Goal: Task Accomplishment & Management: Manage account settings

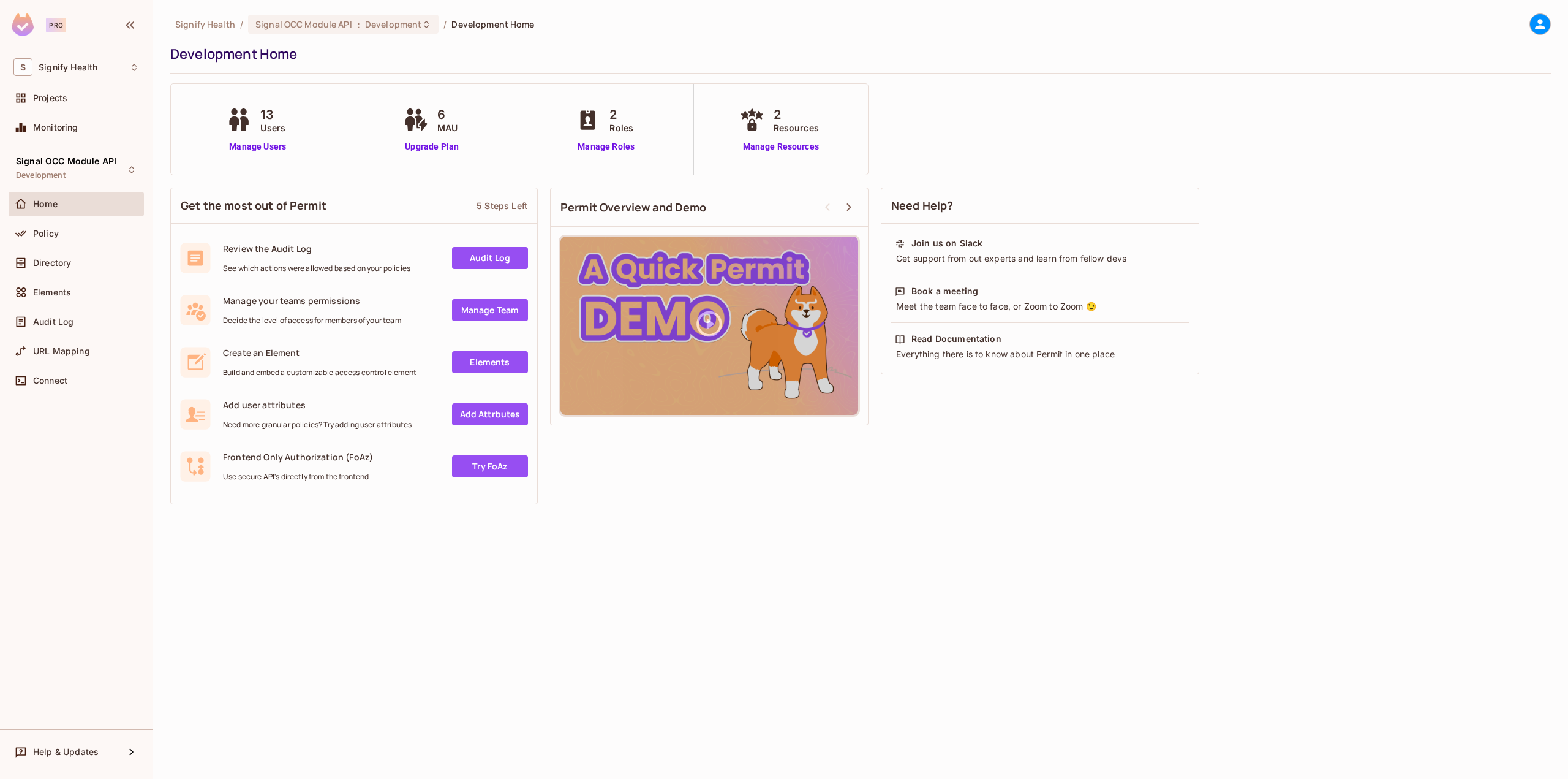
drag, startPoint x: 265, startPoint y: 159, endPoint x: 260, endPoint y: 155, distance: 6.4
click at [264, 157] on div "13 Users Manage Users" at bounding box center [258, 129] width 174 height 91
click at [256, 148] on link "Manage Users" at bounding box center [258, 146] width 68 height 13
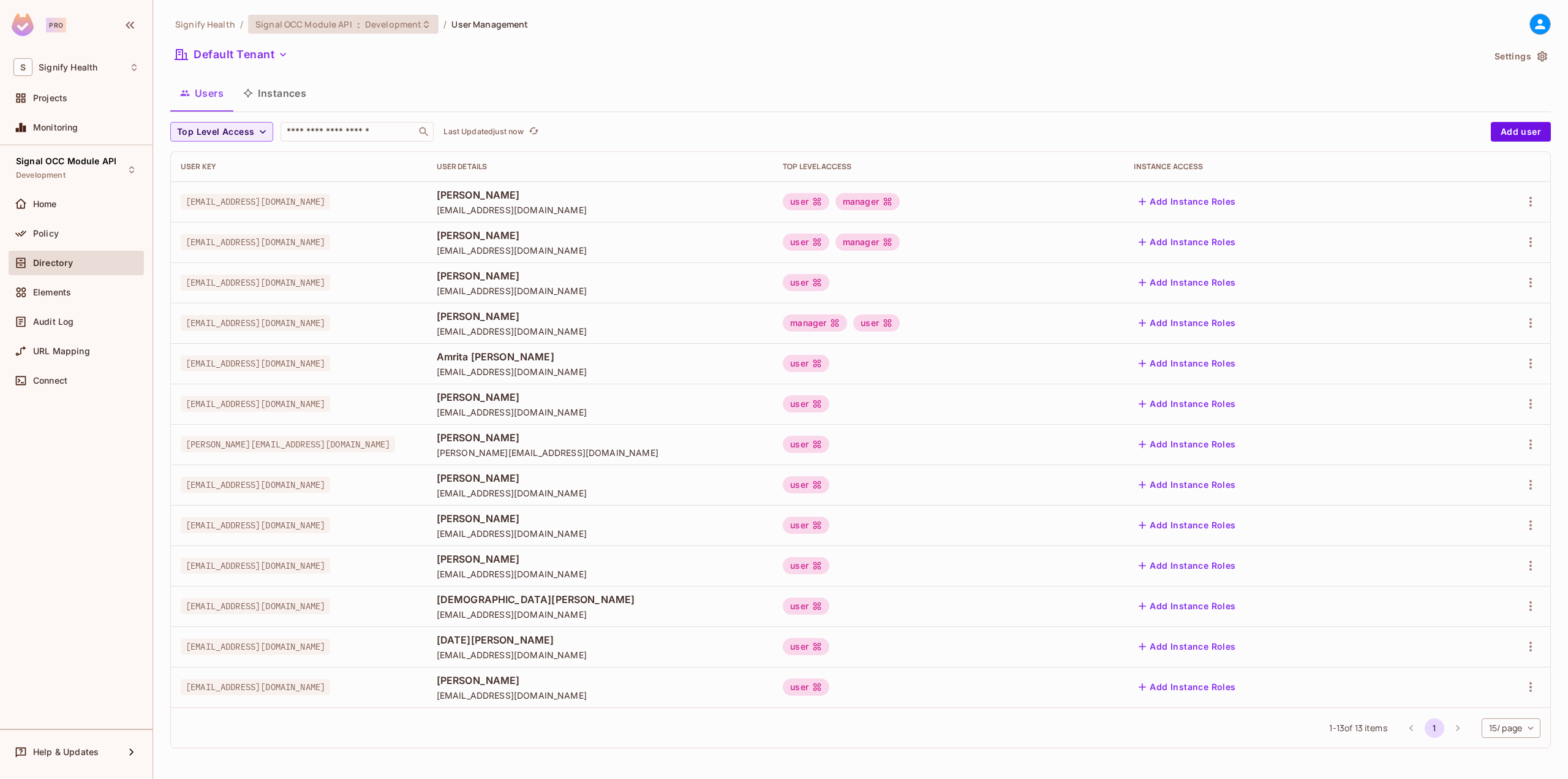
click at [401, 19] on span "Development" at bounding box center [393, 24] width 56 height 12
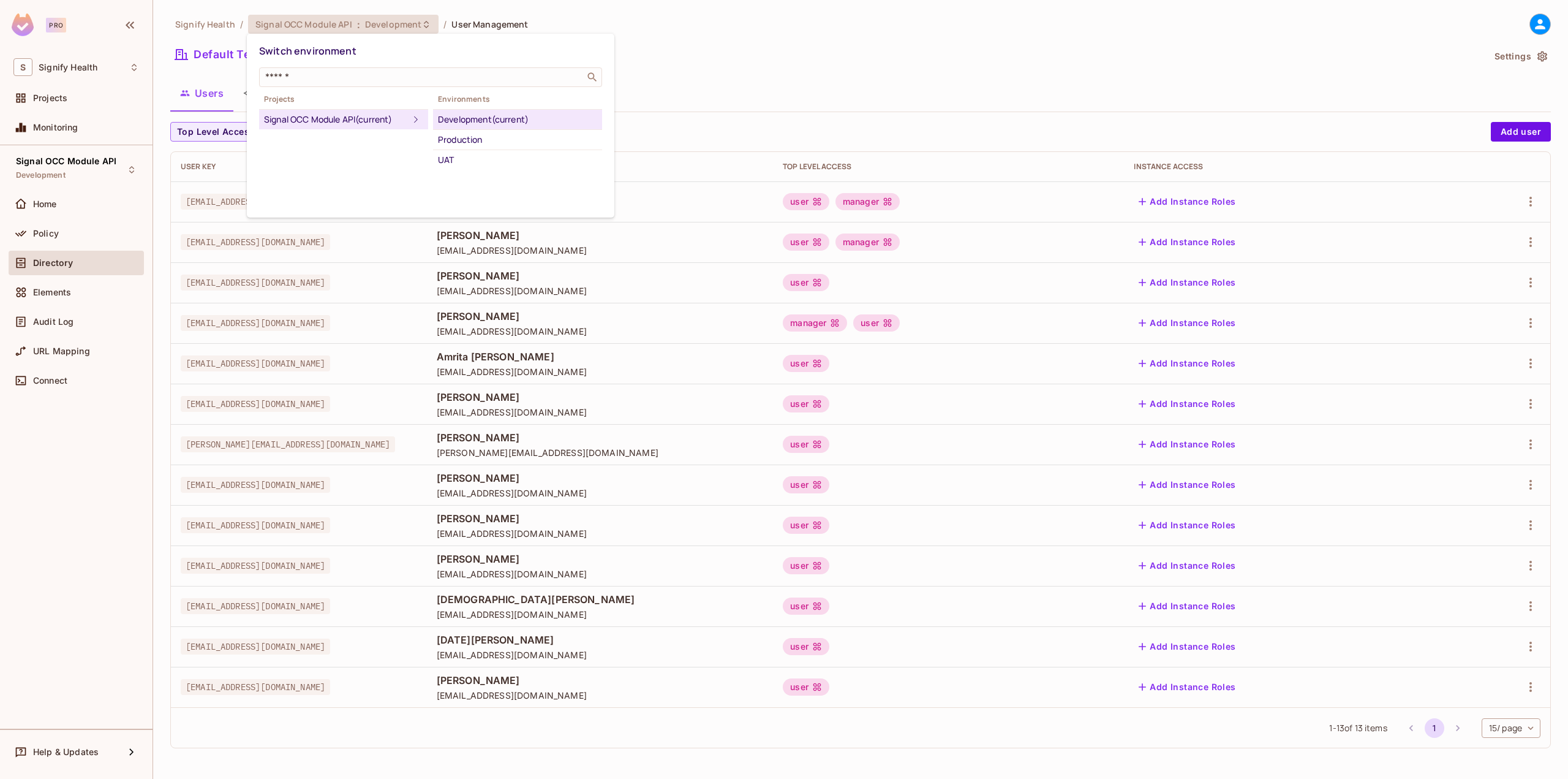
click at [466, 168] on li "UAT" at bounding box center [518, 160] width 169 height 20
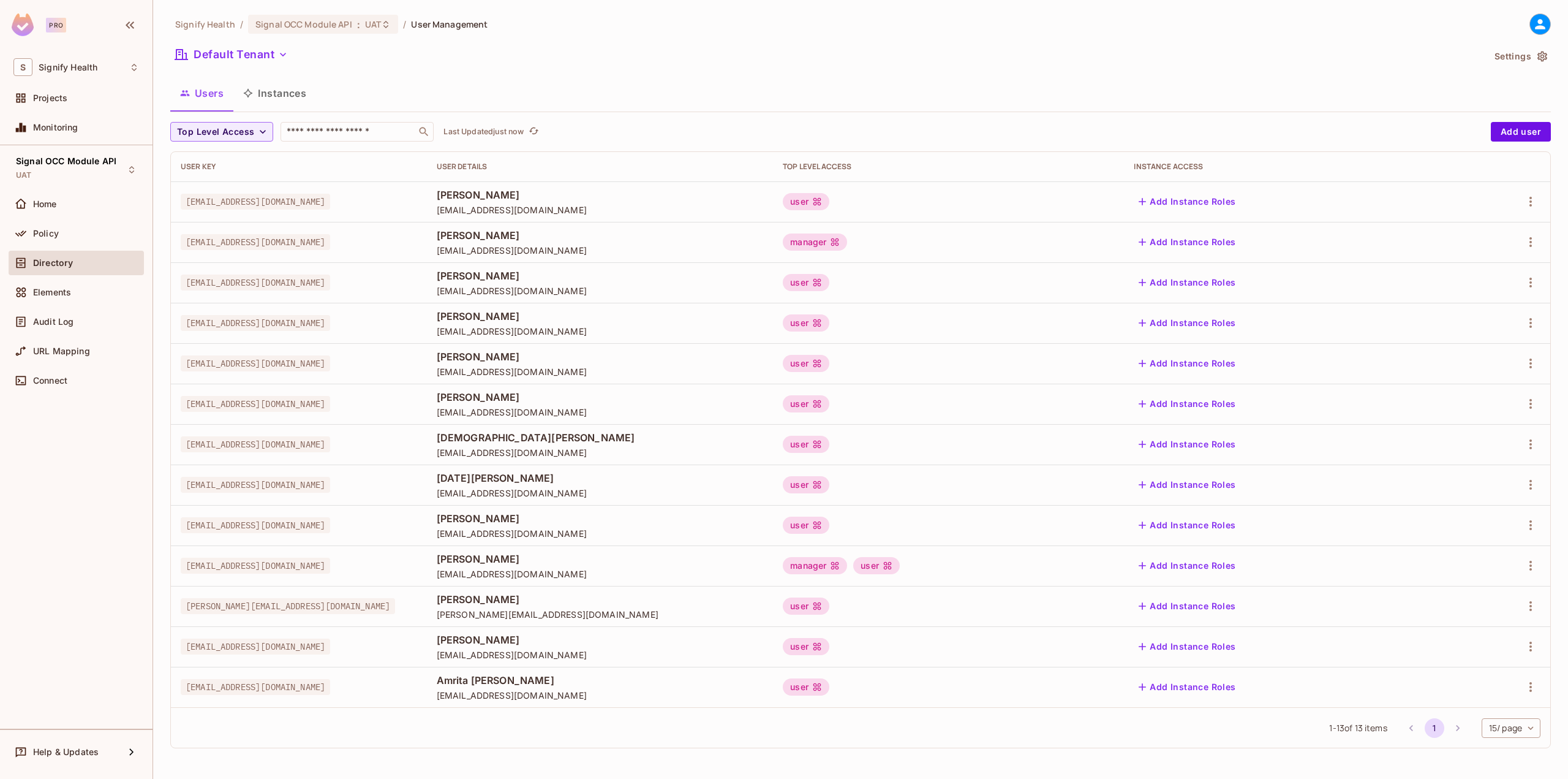
click at [1240, 647] on button "Add Instance Roles" at bounding box center [1187, 647] width 106 height 20
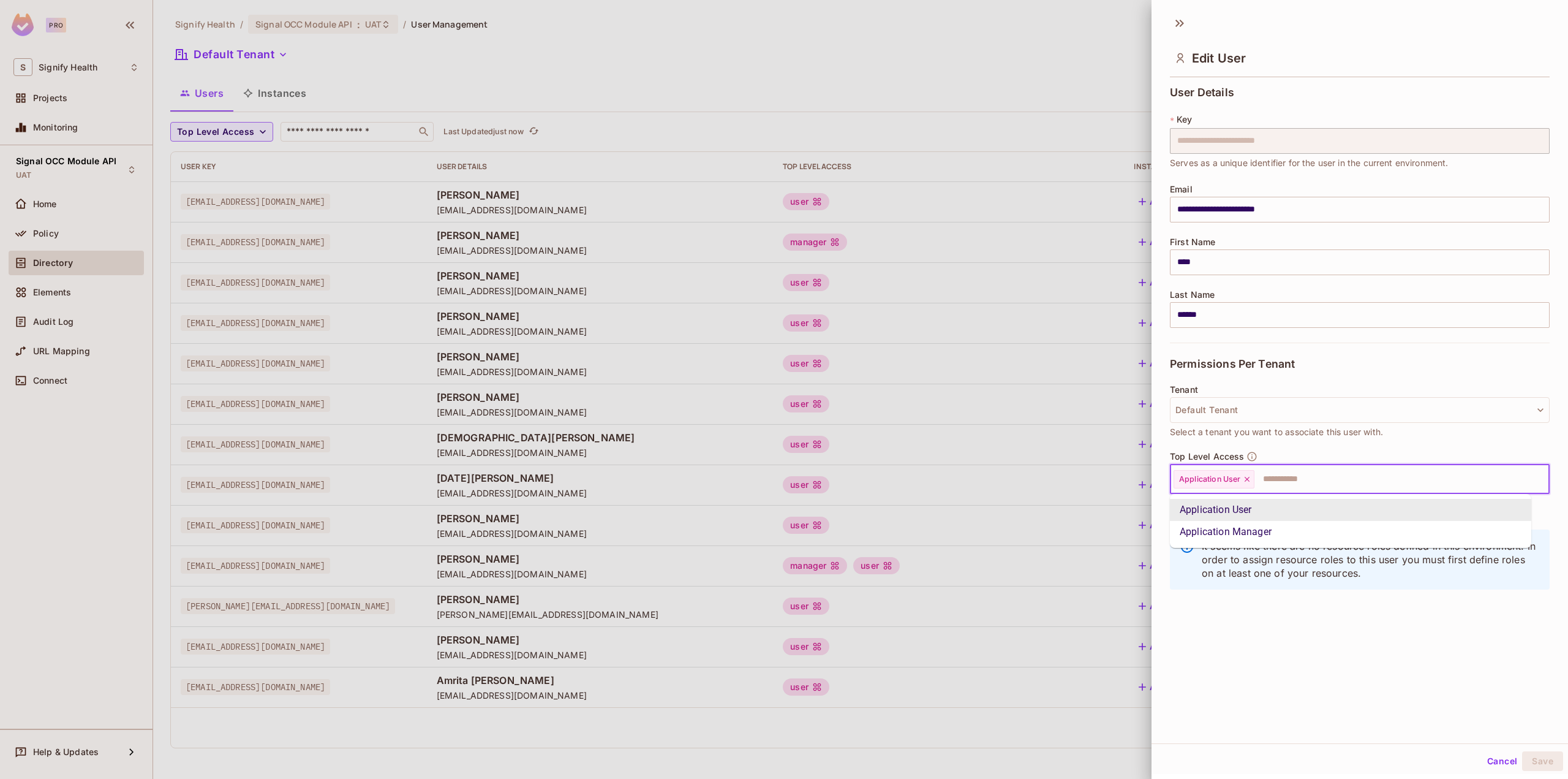
click at [1299, 480] on input "text" at bounding box center [1390, 479] width 270 height 24
click at [1300, 532] on li "Application Manager" at bounding box center [1350, 531] width 361 height 22
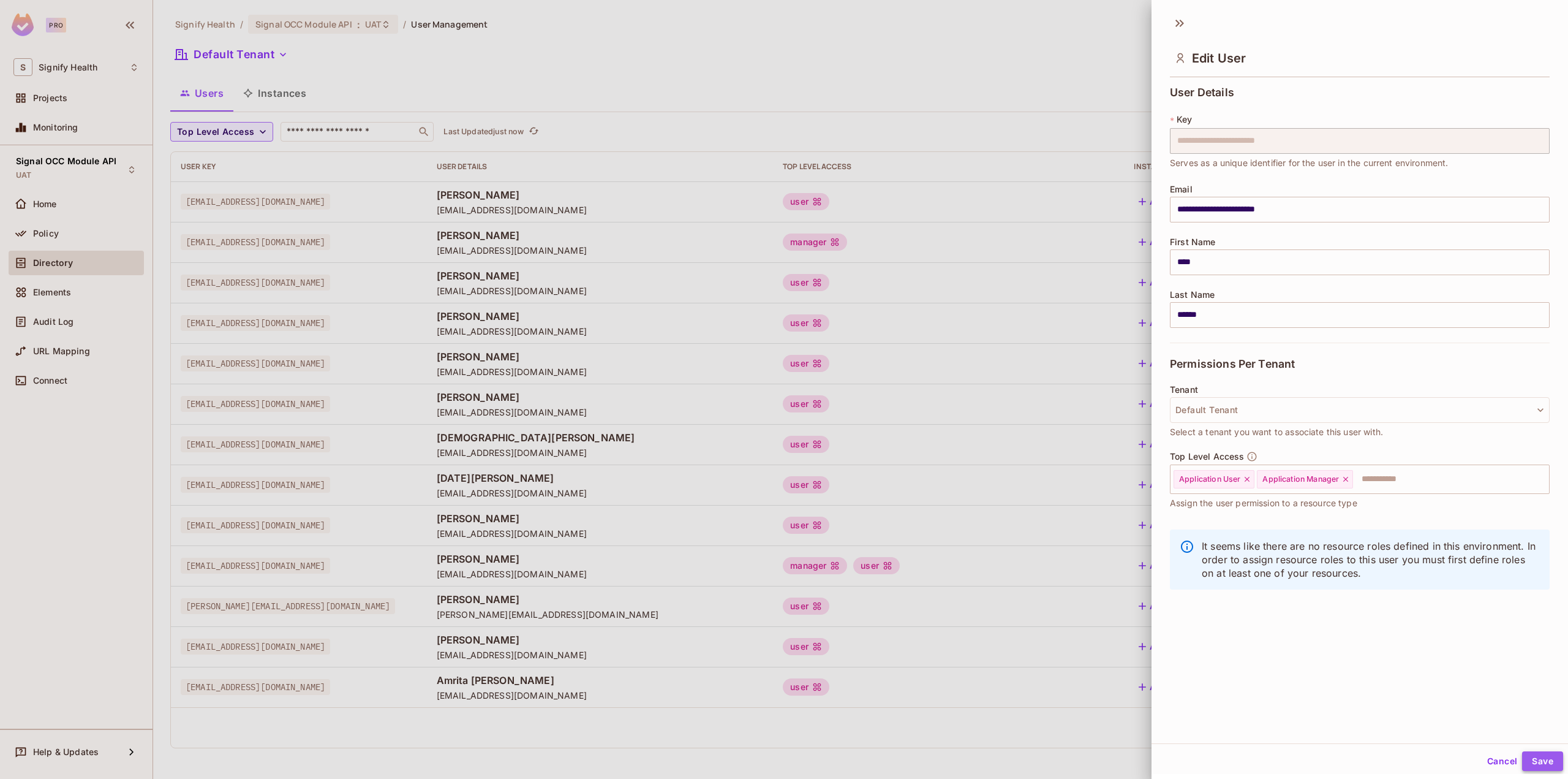
click at [1548, 757] on button "Save" at bounding box center [1543, 761] width 41 height 20
